Goal: Navigation & Orientation: Find specific page/section

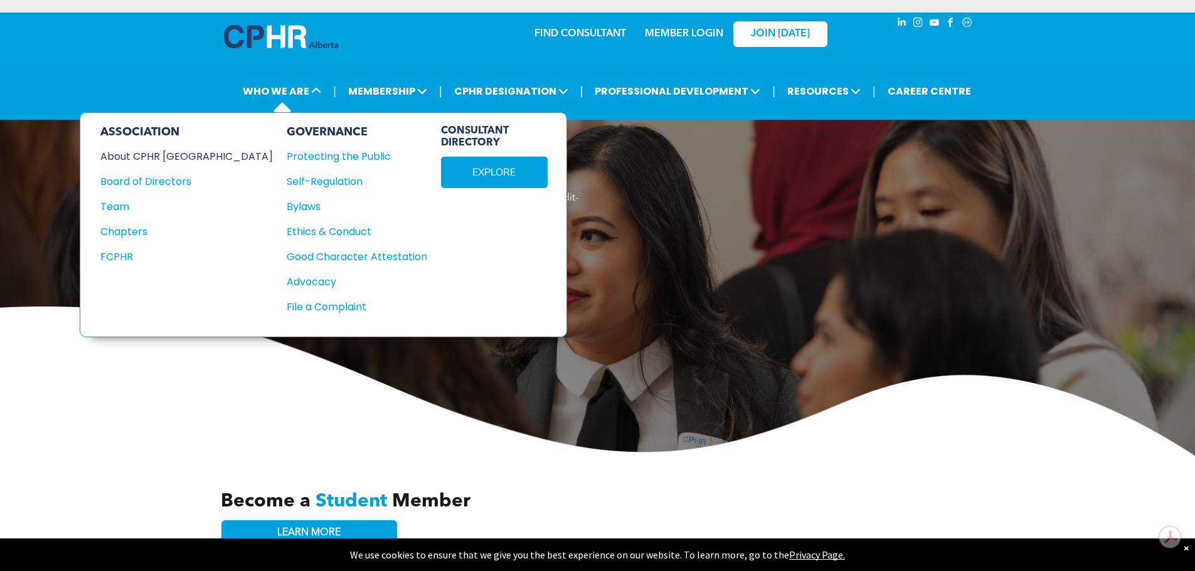
click at [156, 151] on div "About CPHR Alberta" at bounding box center [178, 157] width 156 height 16
